Goal: Information Seeking & Learning: Learn about a topic

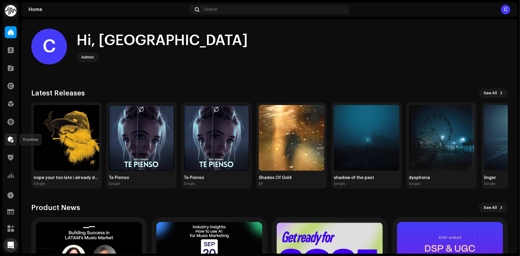
click at [11, 134] on div at bounding box center [11, 140] width 12 height 12
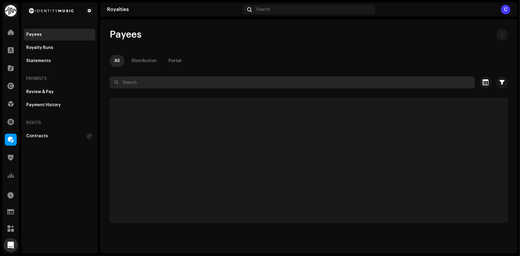
click at [160, 82] on input "text" at bounding box center [292, 82] width 365 height 12
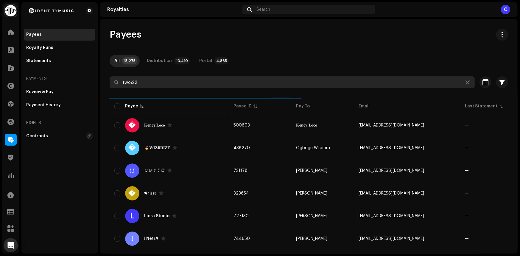
type input "two:22"
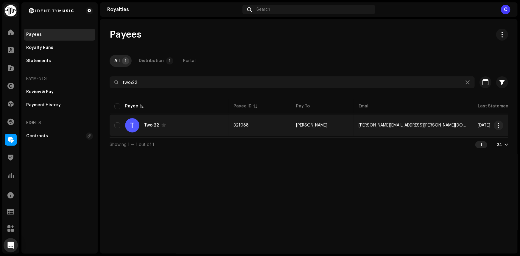
click at [185, 127] on div "T Two:22" at bounding box center [169, 125] width 110 height 14
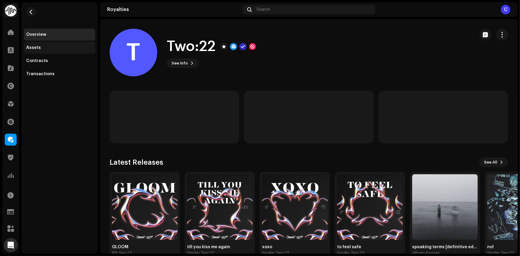
click at [36, 47] on div "Assets" at bounding box center [33, 47] width 15 height 5
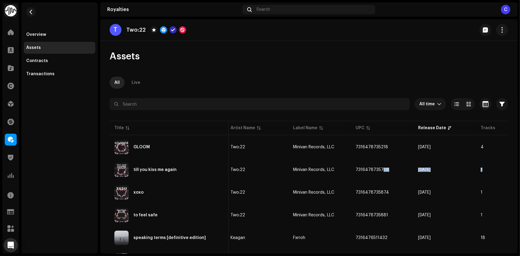
scroll to position [0, 162]
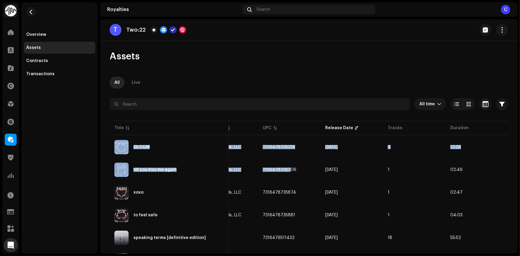
drag, startPoint x: 445, startPoint y: 159, endPoint x: 517, endPoint y: 161, distance: 72.7
click at [517, 161] on div "T Two:22 Assets All Live All time Selected 0 Select all Options Filters Distrib…" at bounding box center [309, 136] width 418 height 234
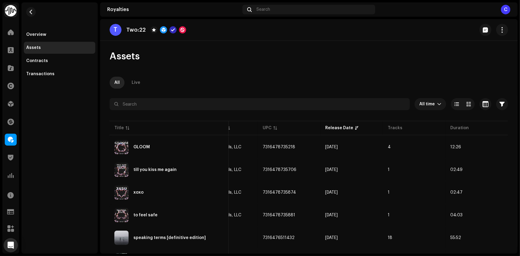
click at [400, 83] on div "All Live" at bounding box center [309, 83] width 399 height 12
click at [33, 32] on div "Overview" at bounding box center [36, 34] width 20 height 5
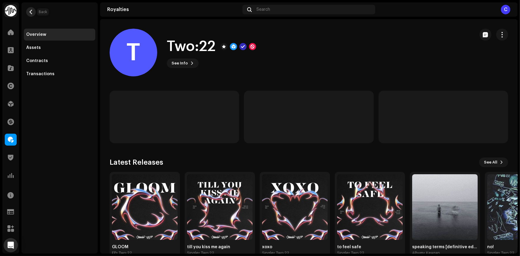
click at [30, 13] on span "button" at bounding box center [31, 12] width 4 height 5
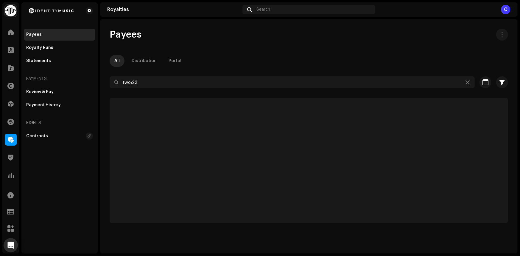
click at [39, 33] on div "Payees" at bounding box center [34, 34] width 16 height 5
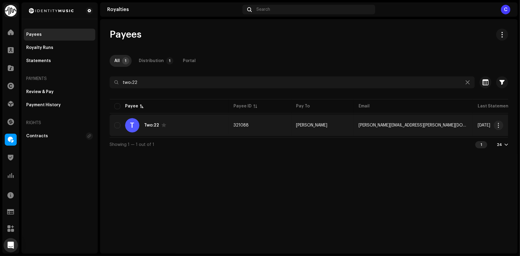
click at [162, 125] on span at bounding box center [164, 125] width 5 height 5
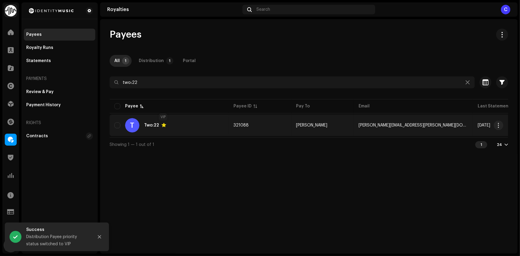
click at [162, 124] on span at bounding box center [164, 125] width 5 height 5
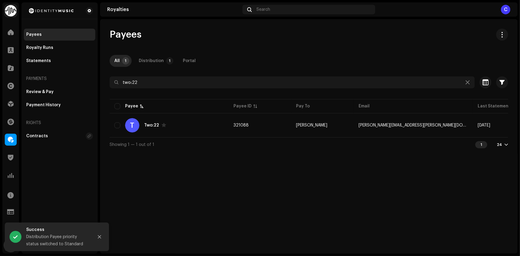
click at [145, 127] on div "Two:22" at bounding box center [155, 125] width 22 height 5
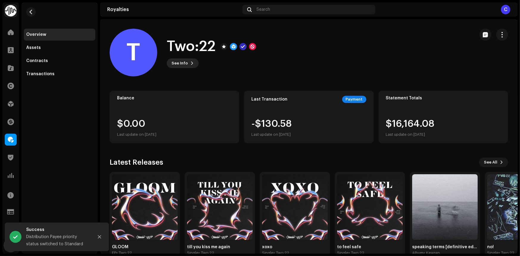
click at [185, 60] on span "See Info" at bounding box center [180, 63] width 16 height 12
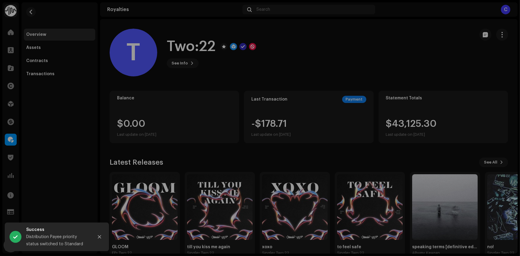
click at [348, 34] on div "T Two:22 321088 Type Distribution Payee Pay To Name [PERSON_NAME] Payee Email […" at bounding box center [260, 128] width 520 height 256
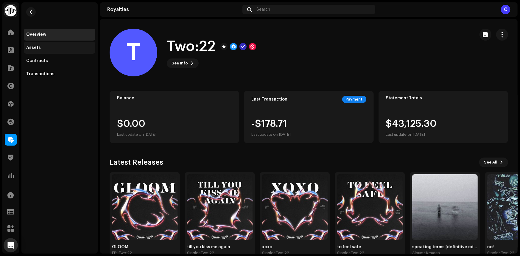
click at [38, 49] on div "Assets" at bounding box center [33, 47] width 15 height 5
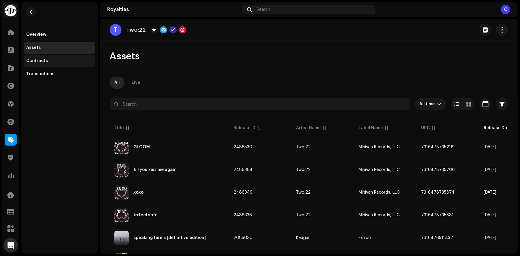
click at [44, 66] on div "Contracts" at bounding box center [60, 61] width 72 height 12
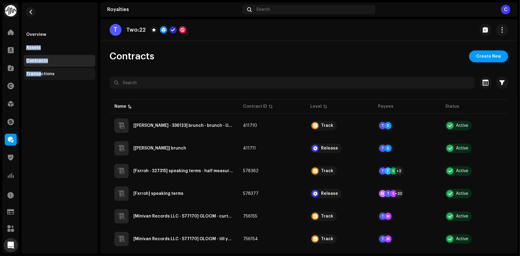
drag, startPoint x: 44, startPoint y: 35, endPoint x: 39, endPoint y: 77, distance: 42.0
click at [39, 77] on div "Overview Assets Contracts Transactions" at bounding box center [60, 54] width 72 height 51
click at [41, 73] on div "Transactions" at bounding box center [40, 74] width 28 height 5
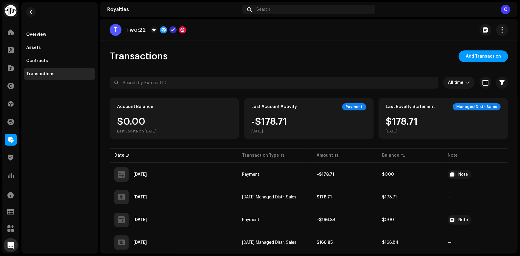
click at [10, 10] on img at bounding box center [11, 11] width 12 height 12
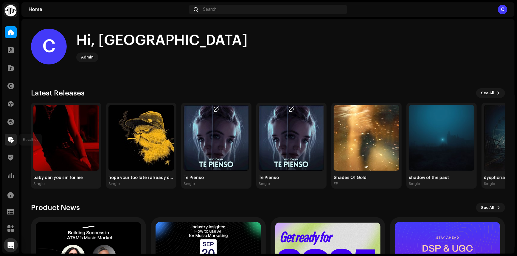
click at [12, 141] on span at bounding box center [11, 139] width 6 height 5
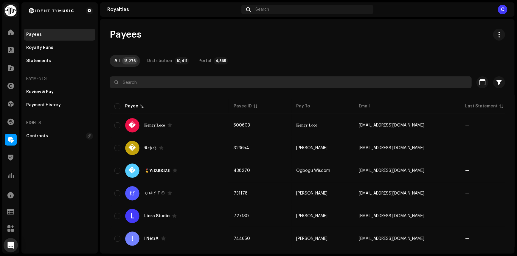
click at [145, 85] on input "text" at bounding box center [291, 82] width 362 height 12
type input "preach records"
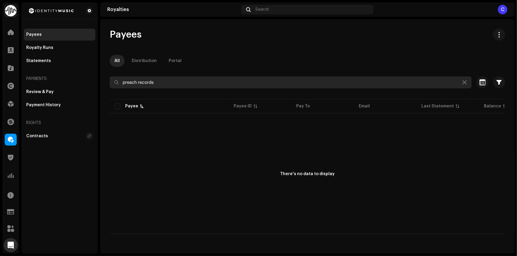
drag, startPoint x: 162, startPoint y: 81, endPoint x: 120, endPoint y: 89, distance: 43.0
click at [120, 89] on re-o-filter-bar "preach records Selected 0 Deselect all 0 Options Filters Status Active Payout b…" at bounding box center [308, 86] width 396 height 21
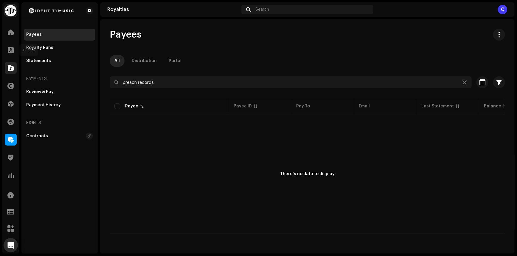
click at [16, 68] on div at bounding box center [11, 68] width 12 height 12
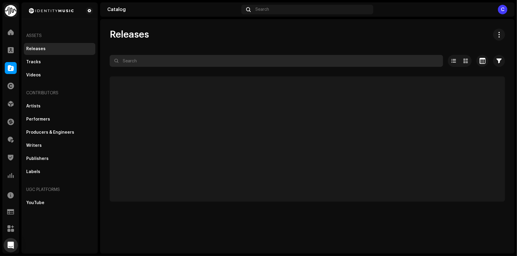
click at [161, 65] on input "text" at bounding box center [277, 61] width 334 height 12
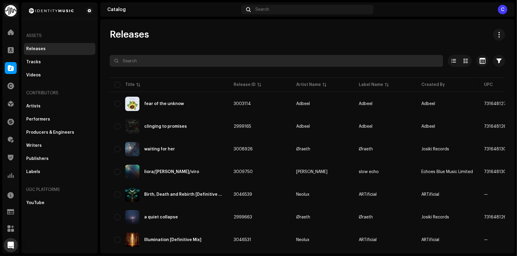
paste input "preach records"
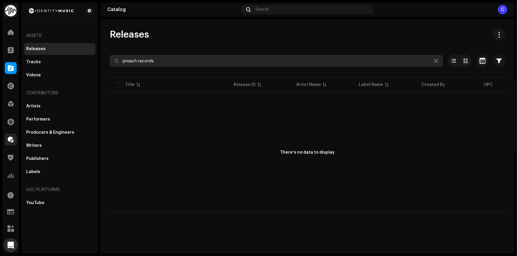
type input "preach records"
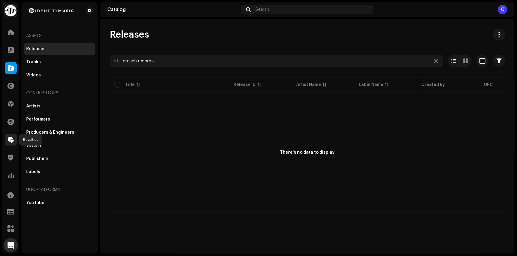
click at [9, 135] on div at bounding box center [11, 140] width 12 height 12
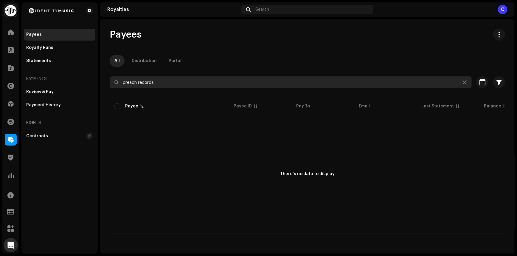
drag, startPoint x: 164, startPoint y: 82, endPoint x: 111, endPoint y: 83, distance: 53.1
click at [111, 83] on input "preach records" at bounding box center [291, 82] width 362 height 12
type input "yung van"
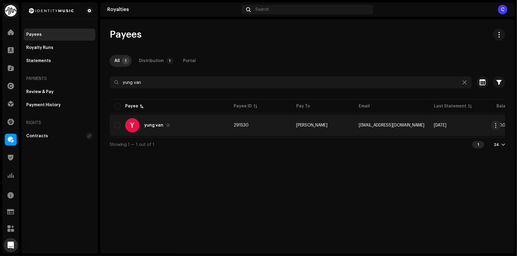
click at [209, 130] on div "Y yung van" at bounding box center [169, 125] width 110 height 14
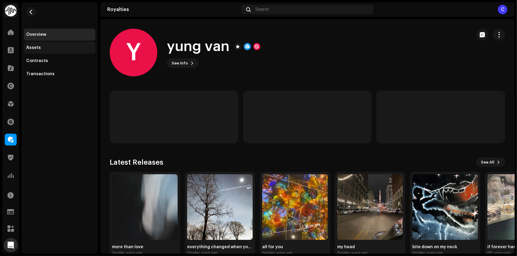
click at [42, 51] on div "Assets" at bounding box center [60, 48] width 72 height 12
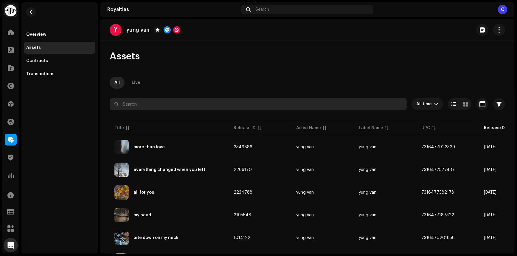
click at [186, 105] on input "text" at bounding box center [258, 104] width 297 height 12
paste input "preach records"
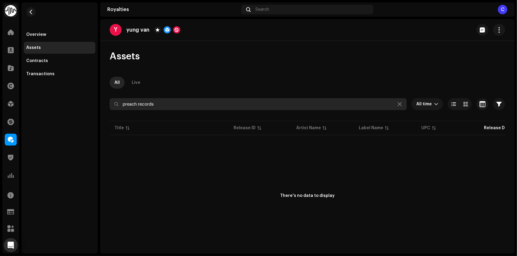
drag, startPoint x: 166, startPoint y: 104, endPoint x: 103, endPoint y: 112, distance: 64.3
click at [107, 111] on div "Assets All Live preach records All time Selected 0 Select all Options Filters D…" at bounding box center [307, 152] width 415 height 205
type input "preach records"
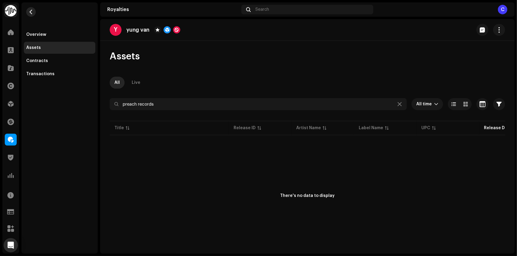
click at [32, 13] on span "button" at bounding box center [31, 12] width 4 height 5
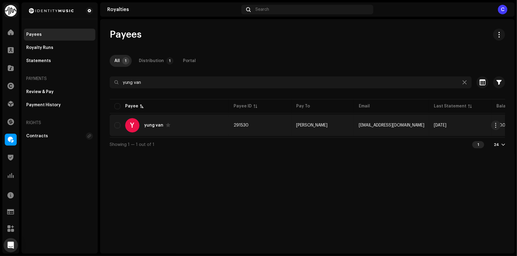
click at [210, 124] on div "Y yung van" at bounding box center [169, 125] width 110 height 14
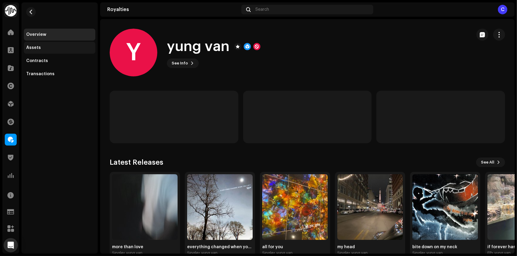
click at [39, 49] on div "Assets" at bounding box center [33, 47] width 15 height 5
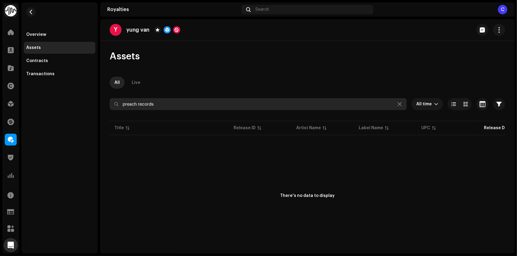
drag, startPoint x: 174, startPoint y: 106, endPoint x: 95, endPoint y: 114, distance: 79.4
click at [95, 113] on div "Identity Music Home Clients Catalog Rights Distribution Finance Royalties Trust…" at bounding box center [258, 128] width 517 height 256
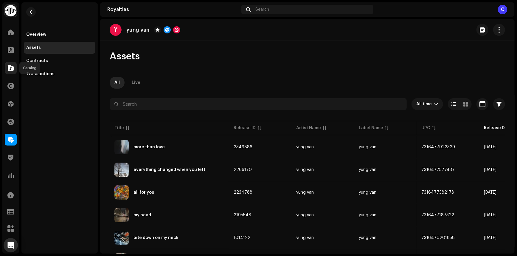
click at [8, 69] on span at bounding box center [11, 68] width 6 height 5
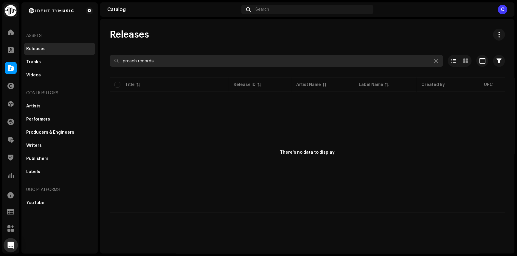
drag, startPoint x: 158, startPoint y: 61, endPoint x: 67, endPoint y: 69, distance: 91.8
click at [67, 69] on div "Identity Music Home Clients Catalog Rights Distribution Finance Royalties Trust…" at bounding box center [258, 128] width 517 height 256
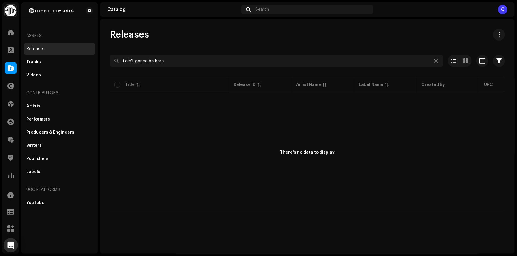
click at [174, 52] on div "Releases i ain't gonna be here Selected 0 Deselect all 0 Options Filters Distri…" at bounding box center [307, 121] width 415 height 184
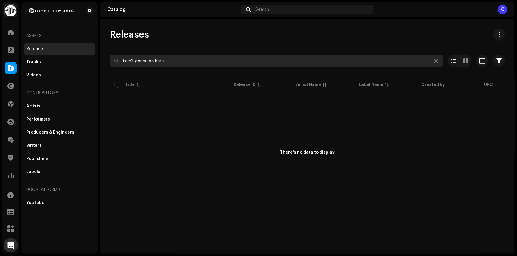
click at [176, 57] on input "i ain't gonna be here" at bounding box center [277, 61] width 334 height 12
click at [122, 61] on input "i ain't gonna be here" at bounding box center [277, 61] width 334 height 12
drag, startPoint x: 182, startPoint y: 57, endPoint x: 118, endPoint y: 64, distance: 64.6
click at [118, 64] on input "i ain't gonna be here" at bounding box center [277, 61] width 334 height 12
type input "i waited for"
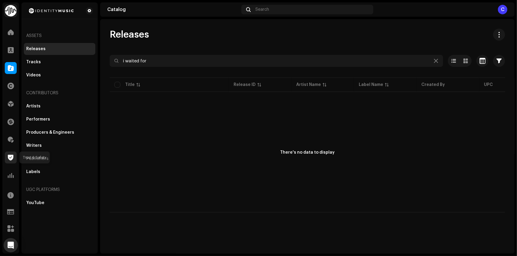
click at [9, 152] on div at bounding box center [11, 157] width 12 height 12
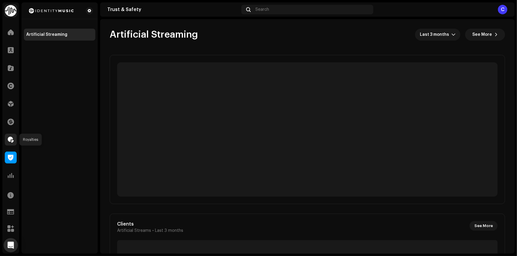
click at [10, 142] on span at bounding box center [11, 139] width 6 height 5
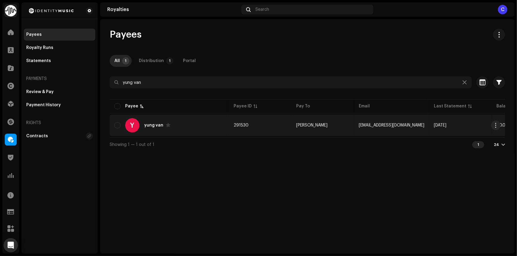
click at [175, 120] on div "Y yung van" at bounding box center [169, 125] width 110 height 14
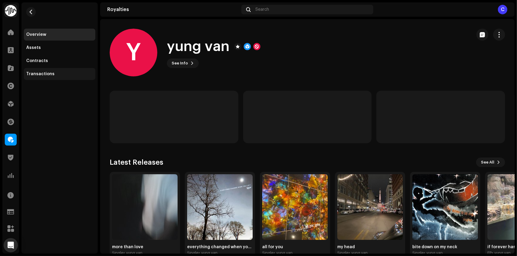
click at [39, 73] on div "Transactions" at bounding box center [40, 74] width 28 height 5
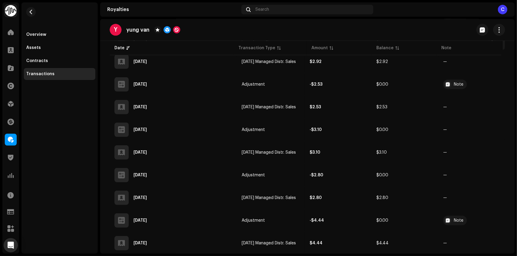
scroll to position [162, 0]
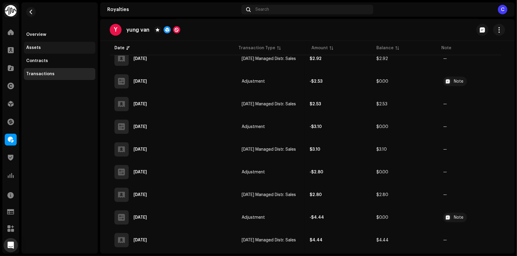
click at [34, 47] on div "Assets" at bounding box center [33, 47] width 15 height 5
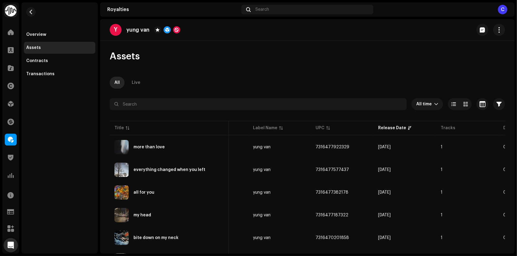
scroll to position [0, 165]
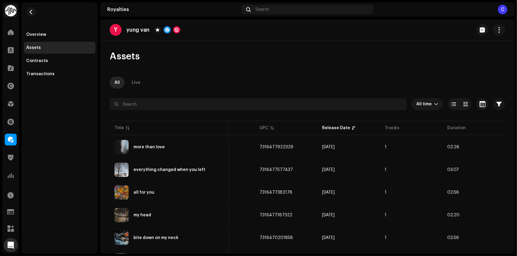
drag, startPoint x: 268, startPoint y: 149, endPoint x: 518, endPoint y: 140, distance: 250.6
click at [517, 140] on html "Identity Music Home Clients Catalog Rights Distribution Finance Royalties Trust…" at bounding box center [258, 128] width 517 height 256
click at [373, 43] on div "Y yung van Assets All Live All time Selected 0 Select all Options Filters Distr…" at bounding box center [307, 136] width 415 height 234
click at [29, 11] on span "button" at bounding box center [31, 12] width 4 height 5
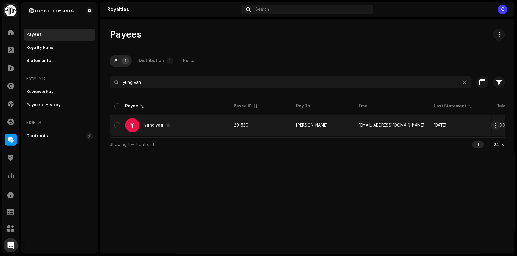
click at [191, 132] on td "Y yung van" at bounding box center [169, 124] width 119 height 21
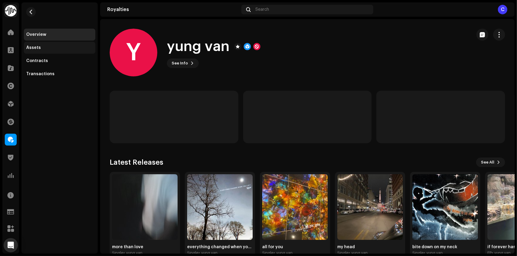
click at [48, 51] on div "Assets" at bounding box center [60, 48] width 72 height 12
